Goal: Task Accomplishment & Management: Use online tool/utility

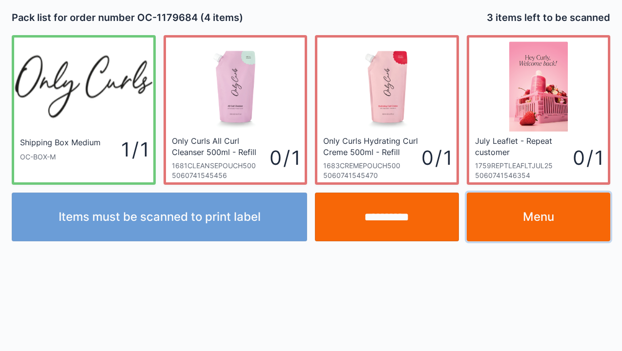
click at [517, 225] on link "Menu" at bounding box center [539, 217] width 144 height 49
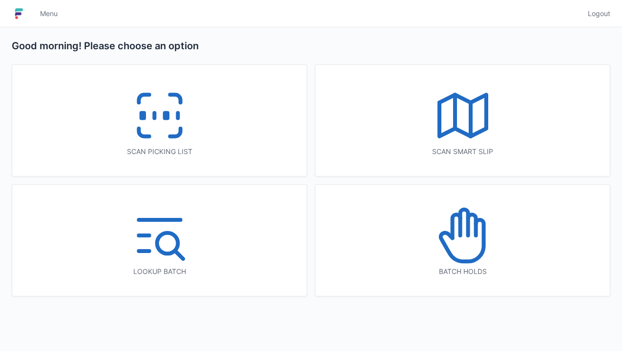
click at [459, 127] on icon at bounding box center [462, 115] width 62 height 62
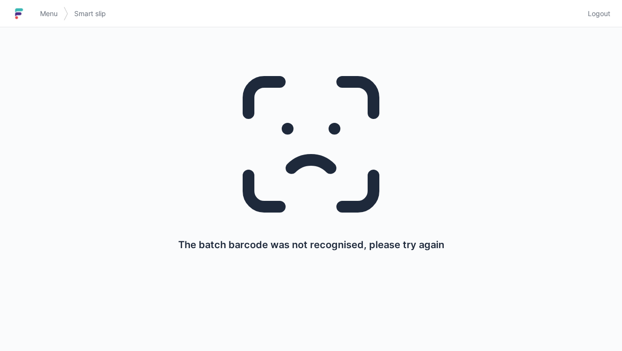
click at [53, 10] on span "Menu" at bounding box center [49, 14] width 18 height 10
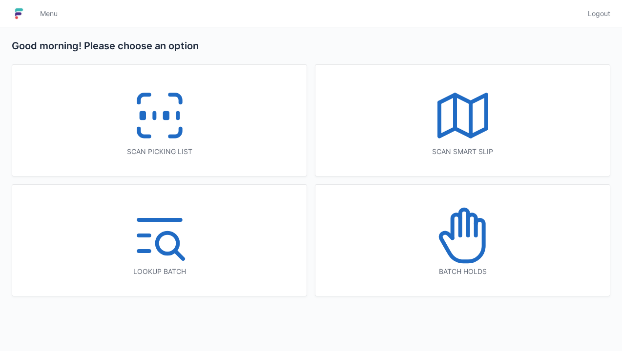
click at [463, 105] on icon at bounding box center [462, 115] width 62 height 62
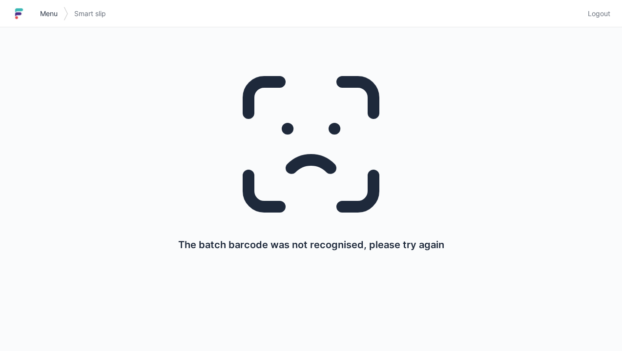
click at [50, 14] on span "Menu" at bounding box center [49, 14] width 18 height 10
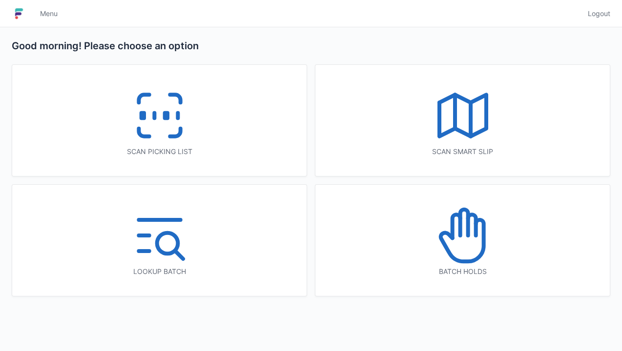
click at [464, 113] on icon at bounding box center [462, 115] width 62 height 62
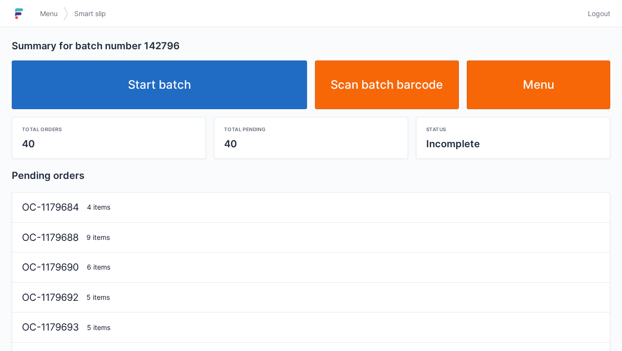
click at [151, 95] on link "Start batch" at bounding box center [159, 85] width 295 height 49
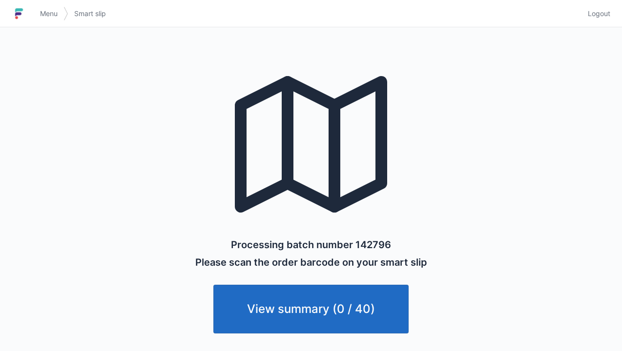
click at [319, 310] on link "View summary (0 / 40)" at bounding box center [310, 309] width 195 height 49
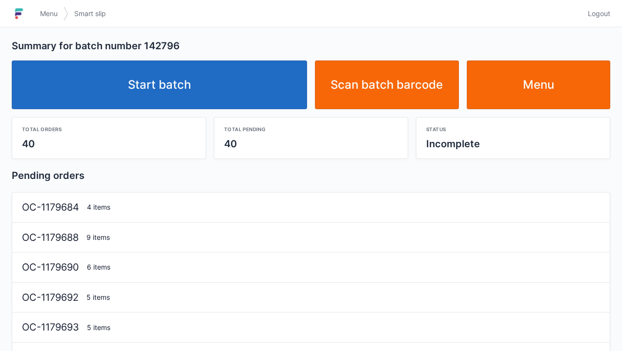
click at [167, 94] on link "Start batch" at bounding box center [159, 85] width 295 height 49
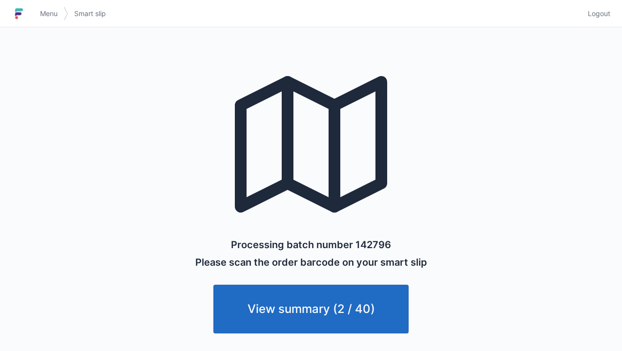
click at [311, 325] on link "View summary (2 / 40)" at bounding box center [310, 309] width 195 height 49
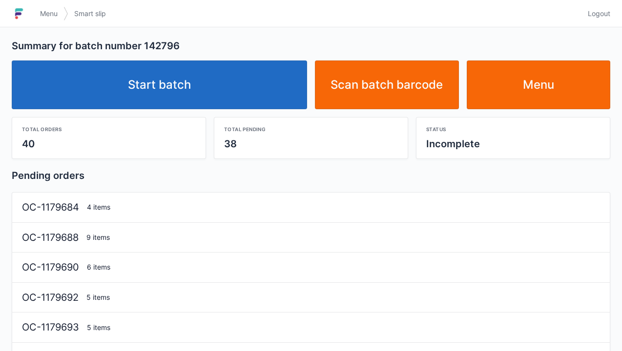
click at [168, 99] on link "Start batch" at bounding box center [159, 85] width 295 height 49
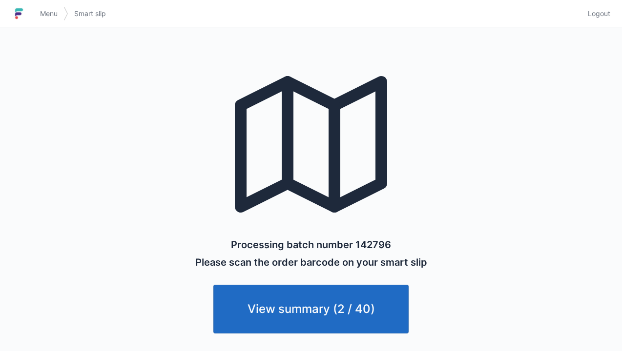
click at [57, 18] on span "Menu" at bounding box center [49, 14] width 18 height 10
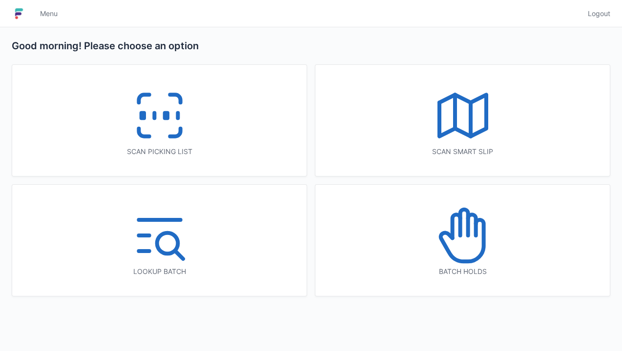
click at [159, 112] on icon at bounding box center [159, 115] width 62 height 62
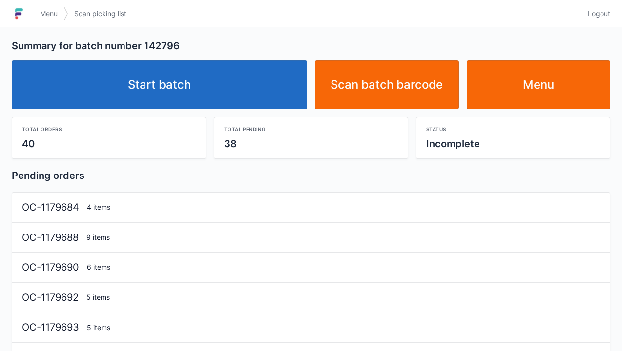
click at [164, 82] on link "Start batch" at bounding box center [159, 85] width 295 height 49
